Goal: Information Seeking & Learning: Compare options

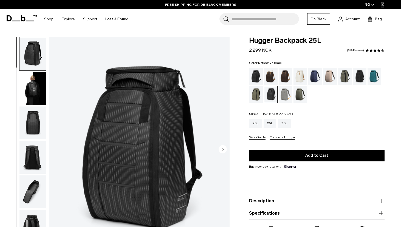
click at [285, 122] on div "30L" at bounding box center [284, 123] width 13 height 9
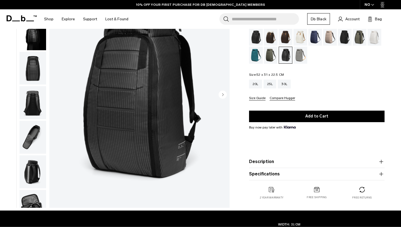
scroll to position [104, 0]
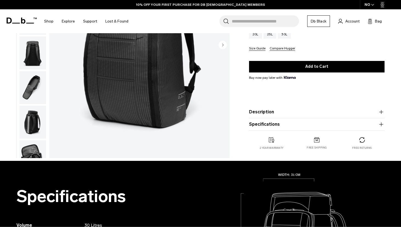
click at [271, 123] on button "Specifications" at bounding box center [317, 124] width 136 height 7
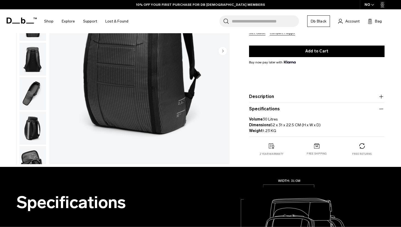
click at [259, 96] on button "Description" at bounding box center [317, 96] width 136 height 7
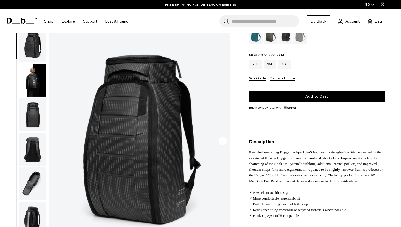
scroll to position [34, 0]
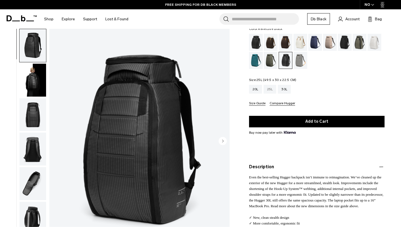
click at [272, 92] on div "25L" at bounding box center [270, 89] width 13 height 9
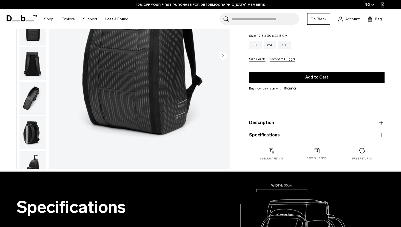
click at [268, 120] on button "Description" at bounding box center [317, 122] width 136 height 7
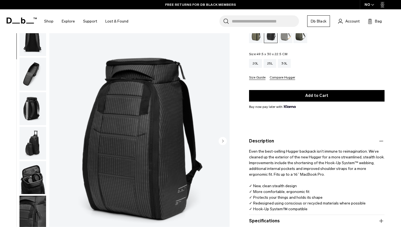
scroll to position [51, 0]
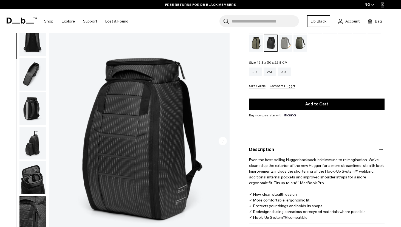
click at [279, 88] on button "Compare Hugger" at bounding box center [283, 86] width 26 height 4
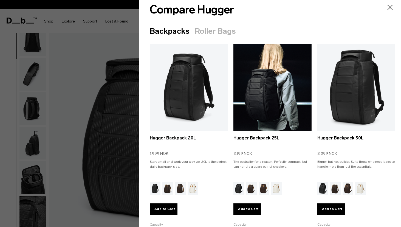
scroll to position [0, 0]
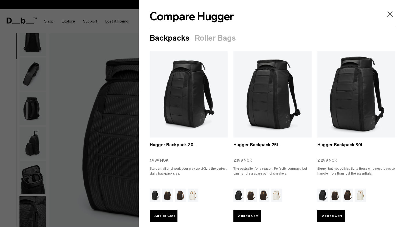
click at [392, 14] on icon "Close" at bounding box center [390, 14] width 9 height 9
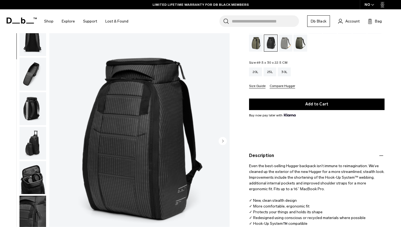
click at [287, 116] on img at bounding box center [290, 115] width 12 height 3
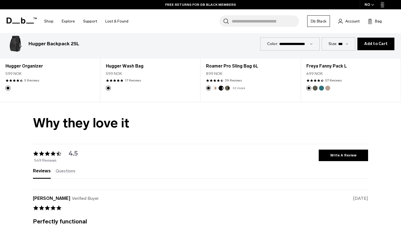
scroll to position [1521, 0]
click at [189, 6] on link "FREE RETURNS FOR DB BLACK MEMBERS" at bounding box center [200, 4] width 71 height 5
click at [188, 5] on link "LIMITED LIFETIME WARRANTY FOR DB BLACK MEMBERS" at bounding box center [201, 4] width 96 height 5
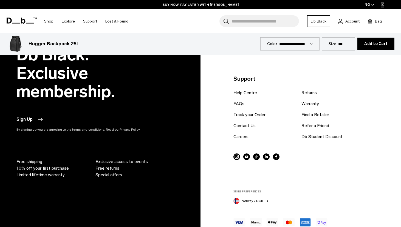
scroll to position [2161, 0]
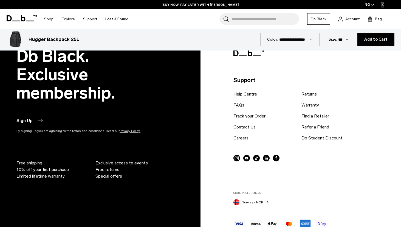
click at [308, 95] on link "Returns" at bounding box center [308, 94] width 15 height 7
